Goal: Information Seeking & Learning: Learn about a topic

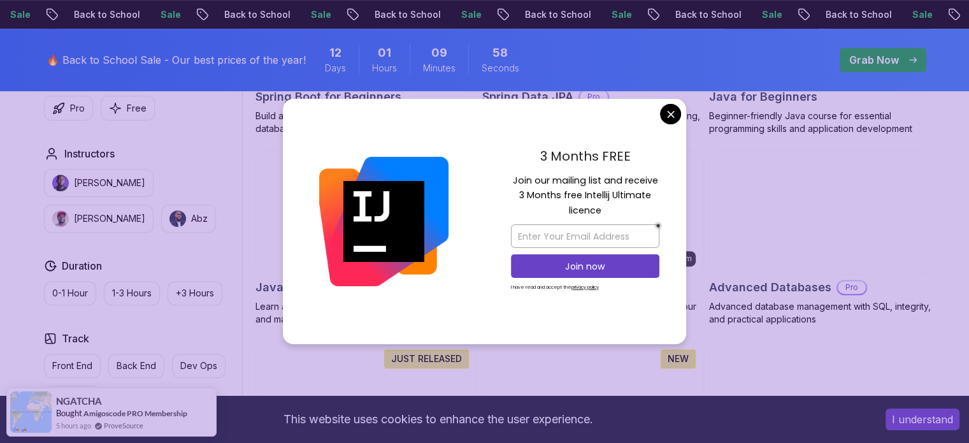
scroll to position [736, 0]
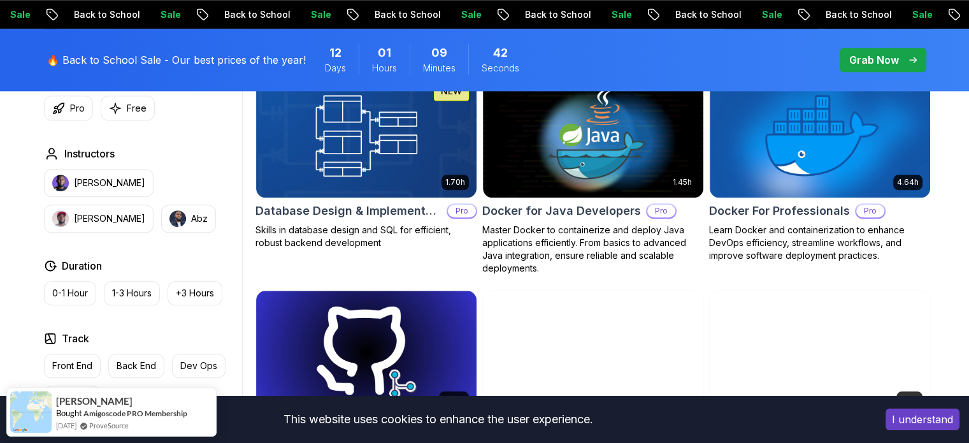
scroll to position [1209, 0]
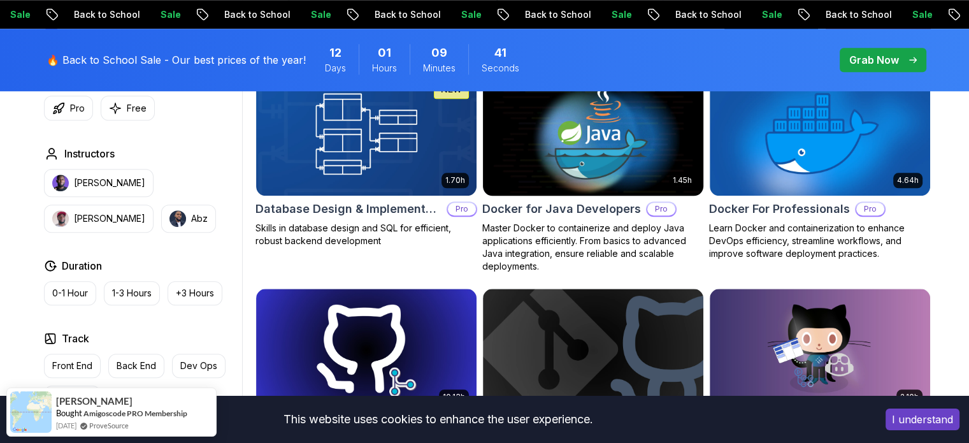
click at [622, 171] on img at bounding box center [592, 133] width 231 height 129
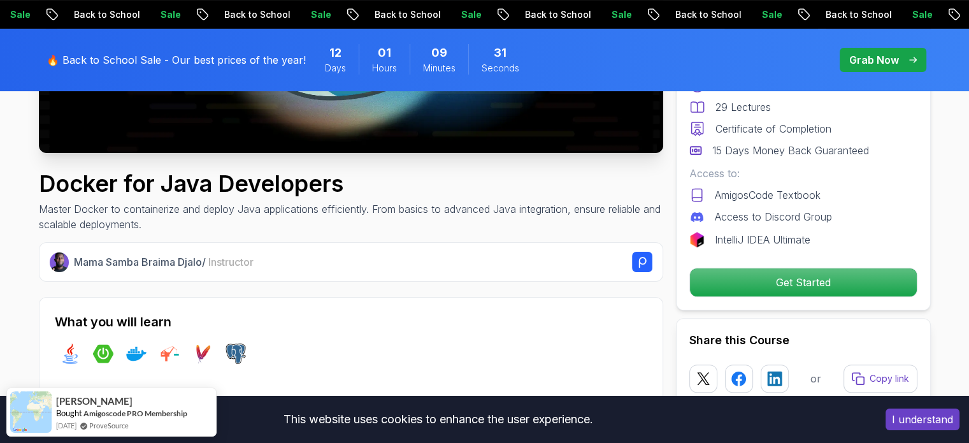
scroll to position [366, 0]
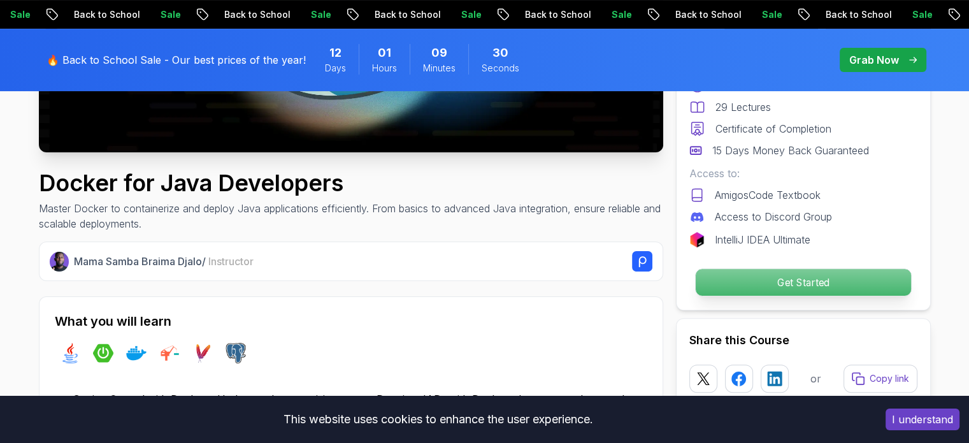
click at [805, 276] on p "Get Started" at bounding box center [802, 282] width 215 height 27
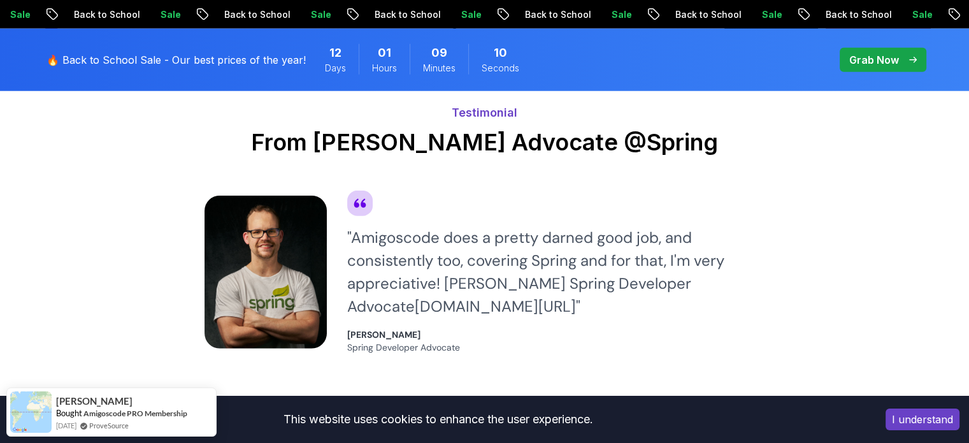
scroll to position [3408, 0]
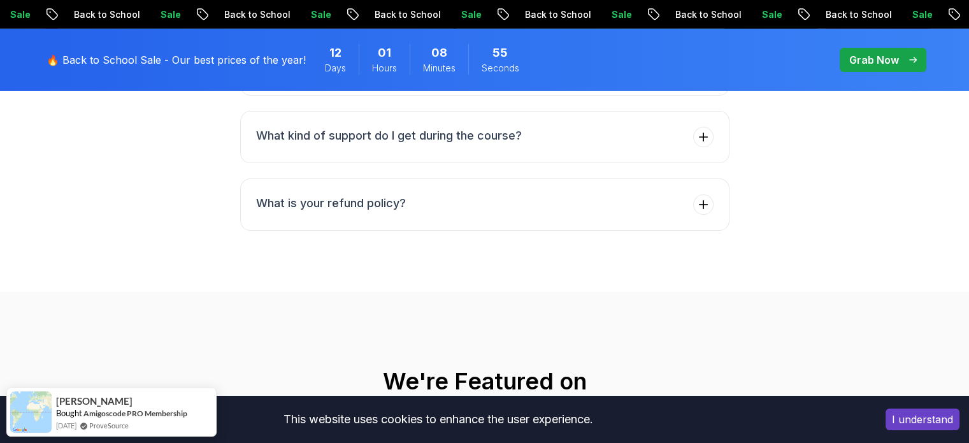
scroll to position [4330, 0]
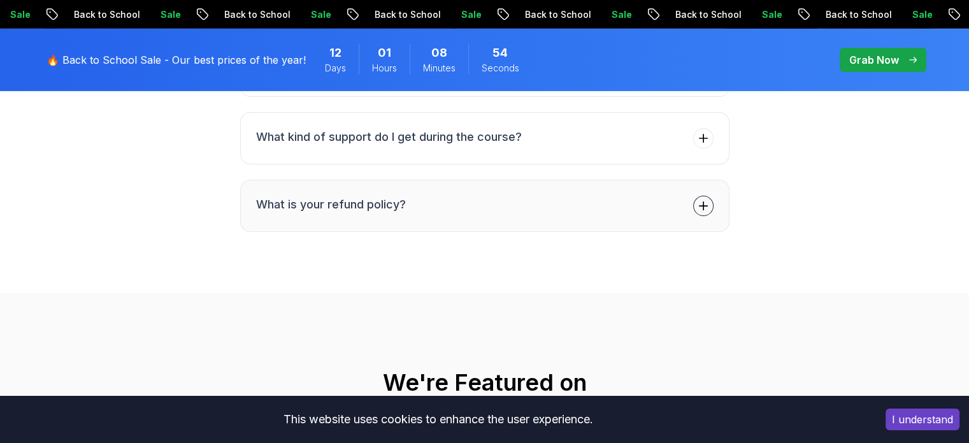
click at [692, 182] on button "What is your refund policy?" at bounding box center [484, 206] width 489 height 52
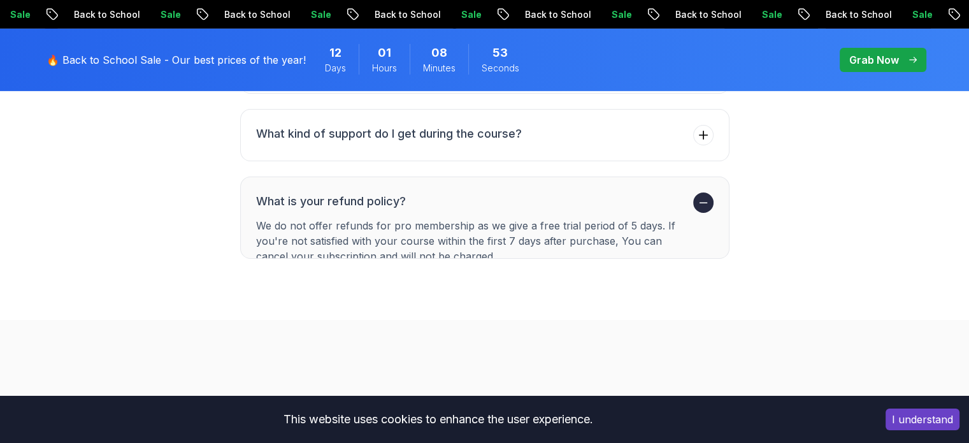
scroll to position [4279, 0]
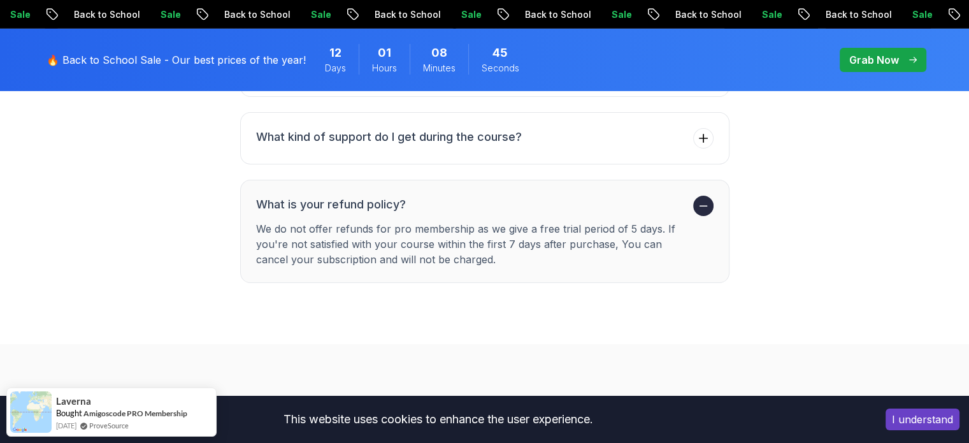
click at [692, 182] on button "What is your refund policy? We do not offer refunds for pro membership as we gi…" at bounding box center [484, 231] width 489 height 103
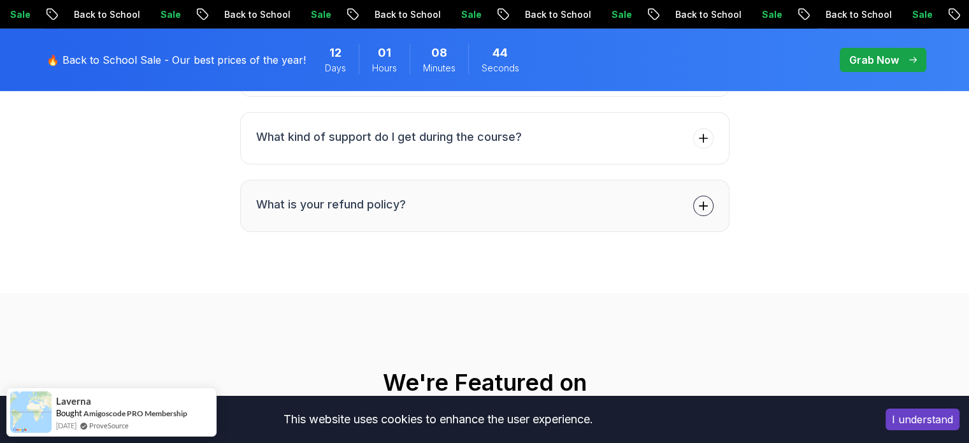
click at [692, 182] on button "What is your refund policy?" at bounding box center [484, 206] width 489 height 52
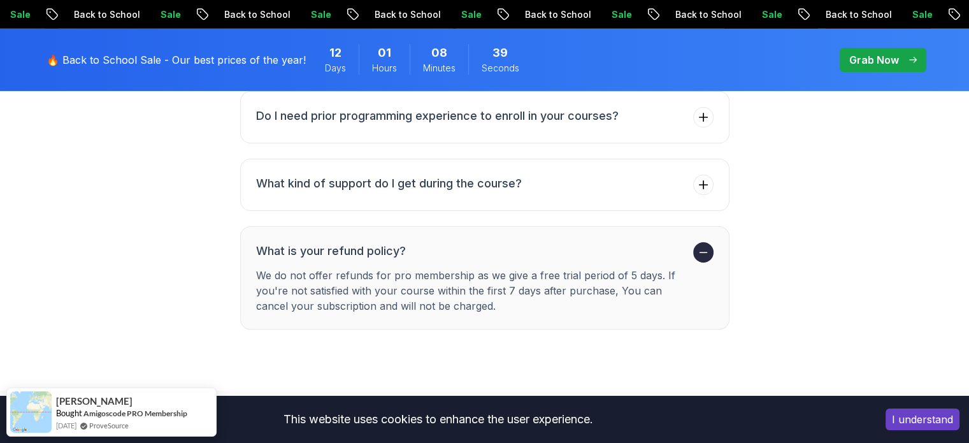
scroll to position [4232, 0]
click at [658, 159] on button "What kind of support do I get during the course?" at bounding box center [484, 185] width 489 height 52
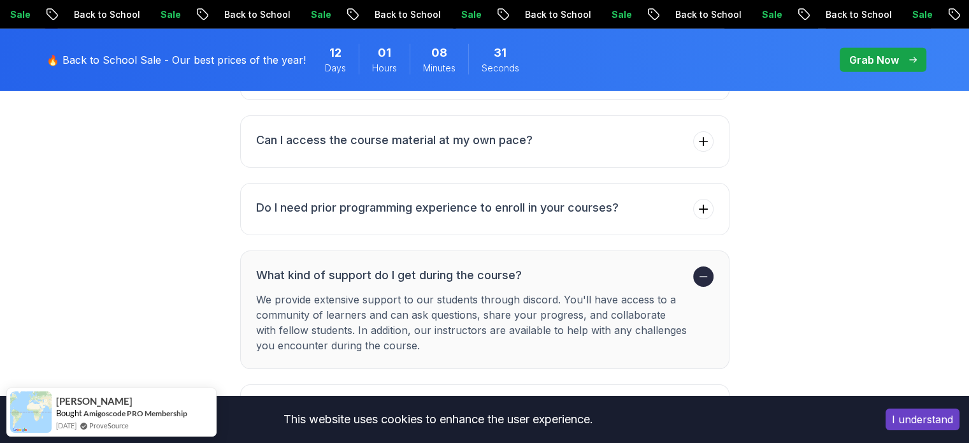
scroll to position [4139, 0]
